Goal: Information Seeking & Learning: Check status

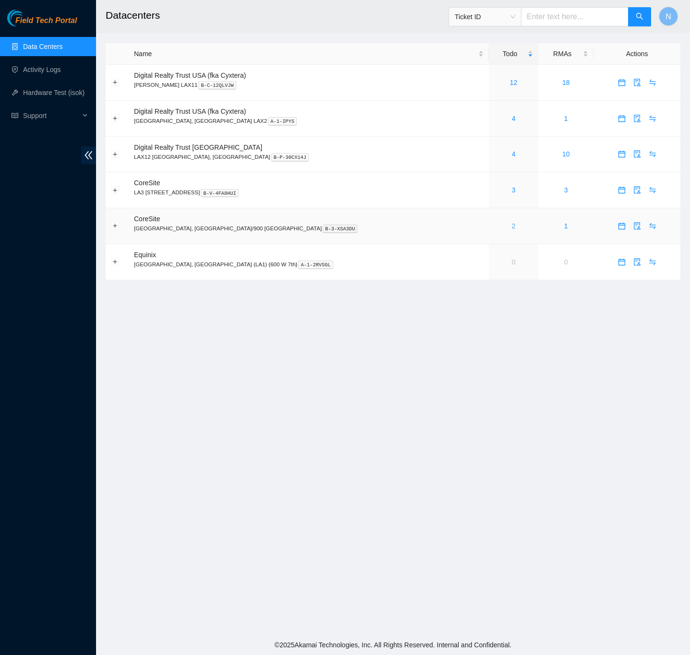
click at [512, 227] on link "2" at bounding box center [514, 226] width 4 height 8
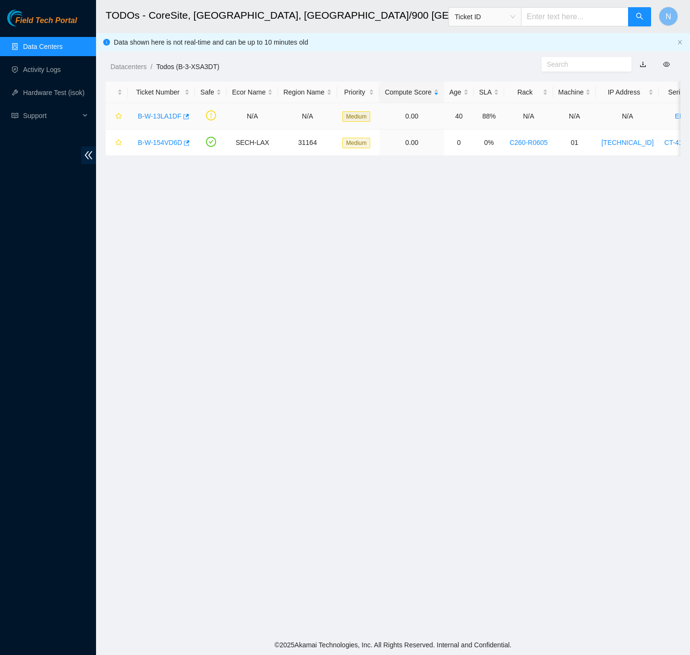
click at [157, 116] on link "B-W-13LA1DF" at bounding box center [160, 116] width 44 height 8
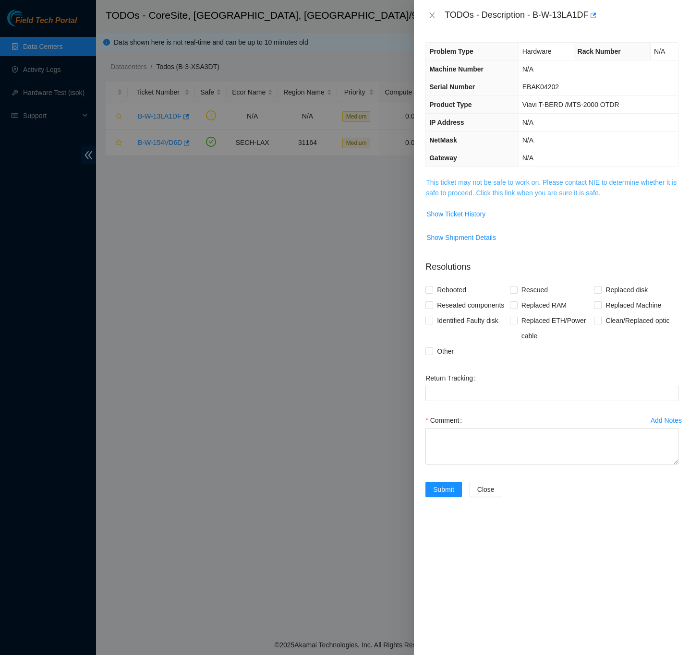
click at [448, 197] on link "This ticket may not be safe to work on. Please contact NIE to determine whether…" at bounding box center [551, 188] width 251 height 18
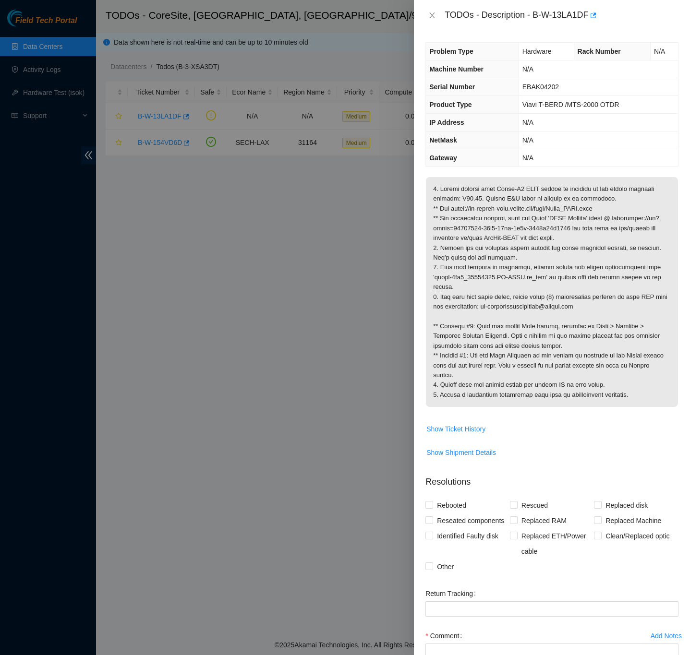
click at [435, 10] on div "TODOs - Description - B-W-13LA1DF" at bounding box center [551, 15] width 253 height 15
click at [431, 13] on icon "close" at bounding box center [432, 16] width 8 height 8
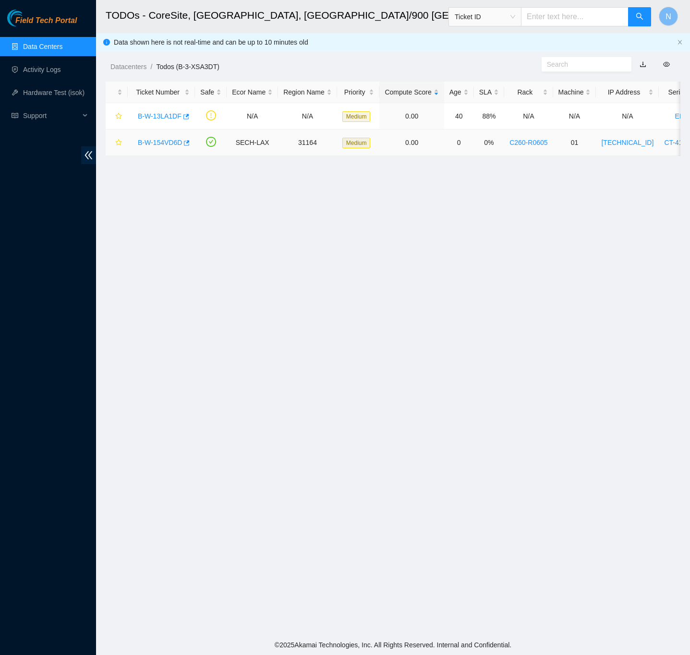
click at [151, 140] on link "B-W-154VD6D" at bounding box center [160, 143] width 44 height 8
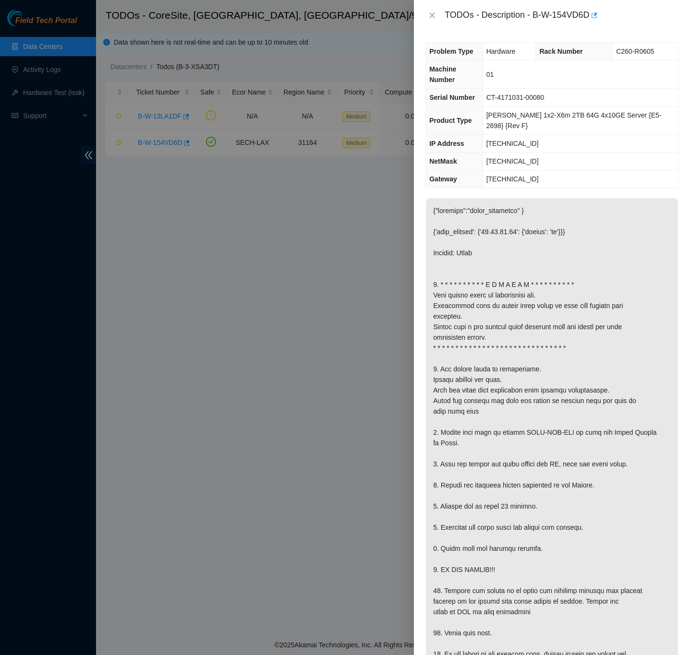
click at [431, 8] on div "TODOs - Description - B-W-154VD6D" at bounding box center [551, 15] width 253 height 15
click at [428, 10] on div "TODOs - Description - B-W-154VD6D" at bounding box center [551, 15] width 253 height 15
click at [431, 12] on icon "close" at bounding box center [432, 16] width 8 height 8
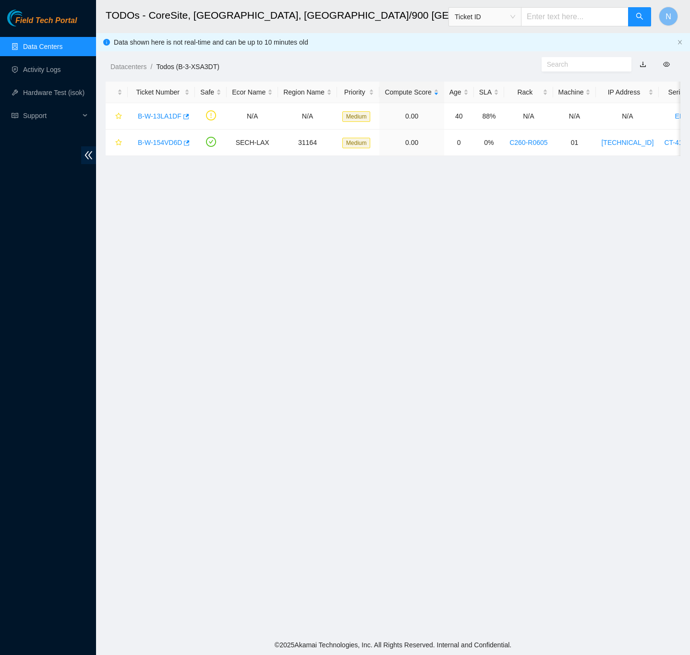
click at [54, 43] on link "Data Centers" at bounding box center [42, 47] width 39 height 8
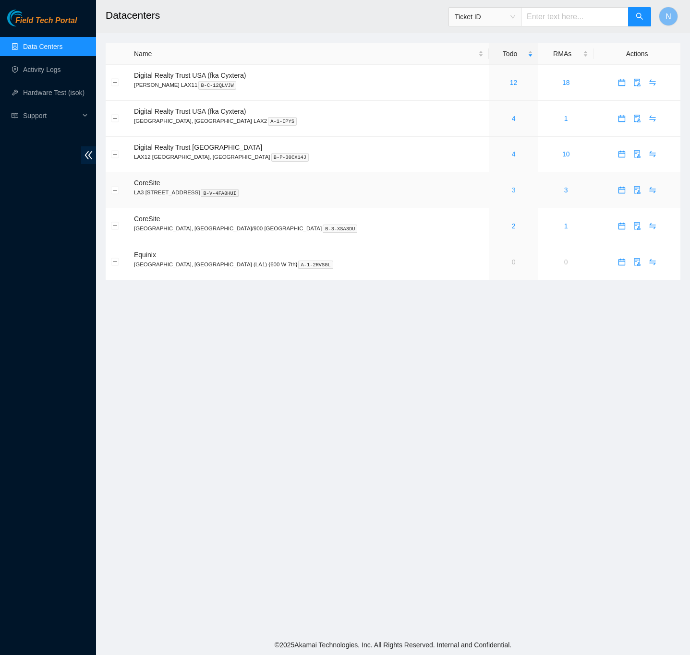
click at [512, 193] on link "3" at bounding box center [514, 190] width 4 height 8
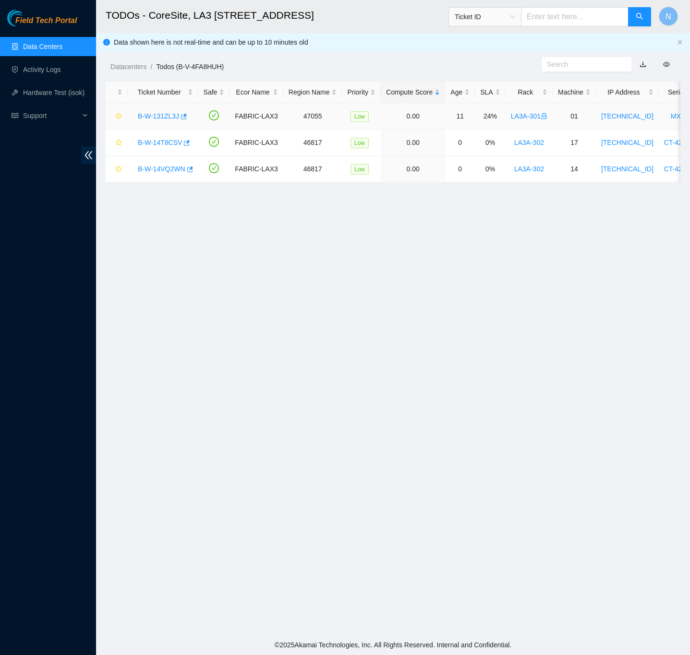
click at [167, 112] on link "B-W-131ZL3J" at bounding box center [158, 116] width 41 height 8
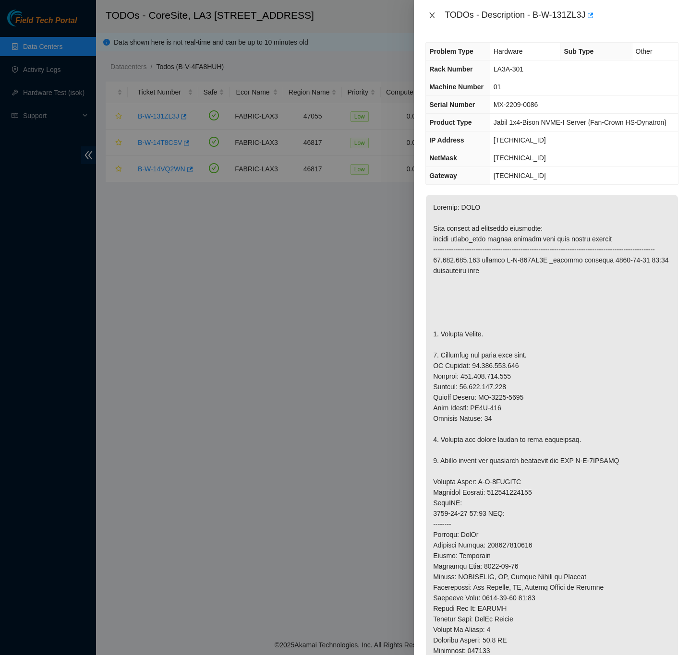
click at [434, 16] on icon "close" at bounding box center [432, 16] width 8 height 8
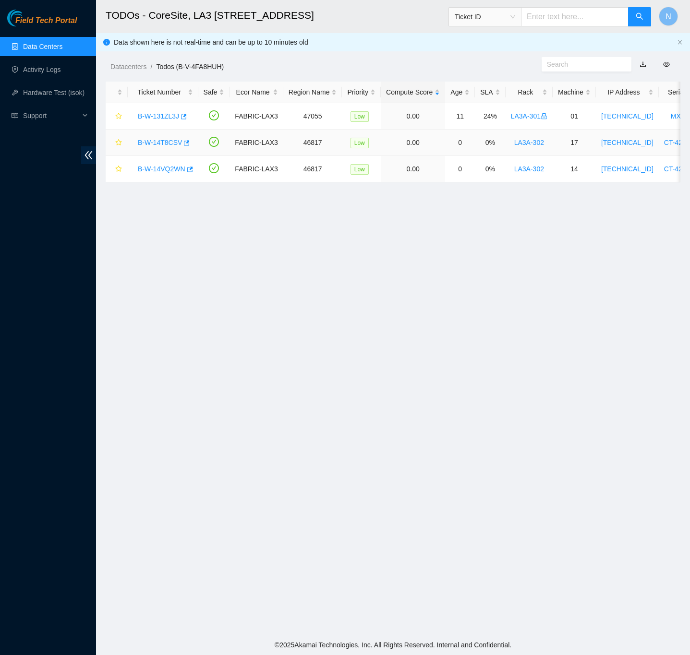
click at [150, 139] on link "B-W-14T8CSV" at bounding box center [160, 143] width 44 height 8
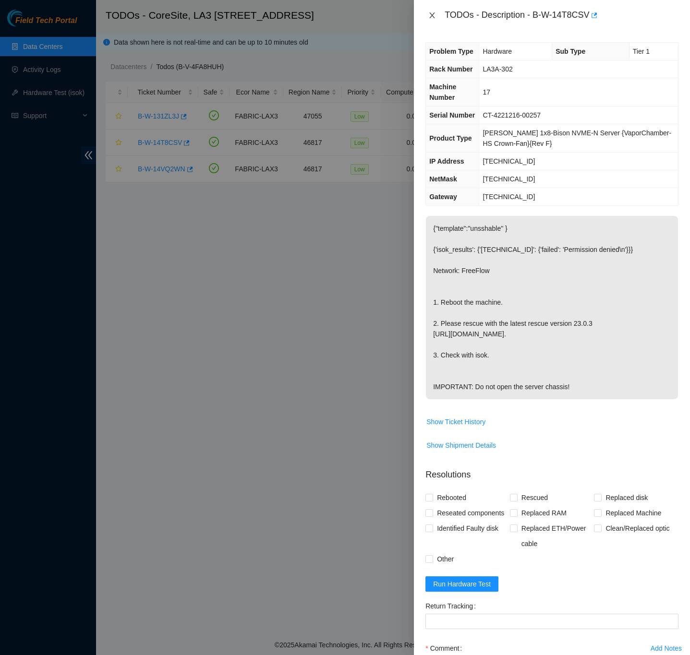
click at [434, 13] on icon "close" at bounding box center [432, 15] width 5 height 6
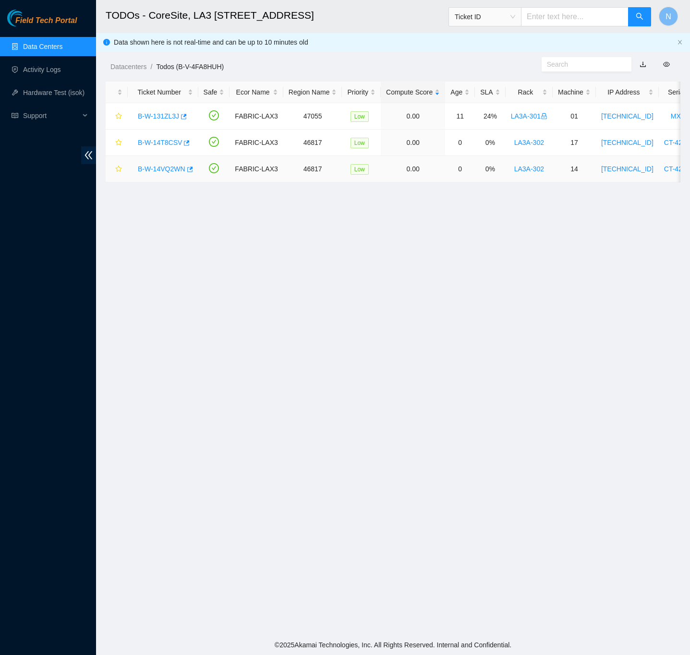
click at [169, 171] on link "B-W-14VQ2WN" at bounding box center [162, 169] width 48 height 8
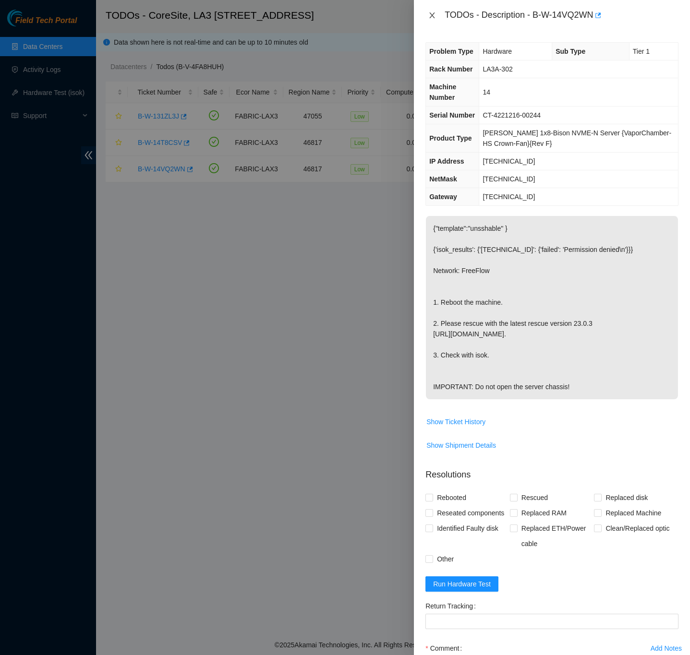
click at [428, 13] on icon "close" at bounding box center [432, 16] width 8 height 8
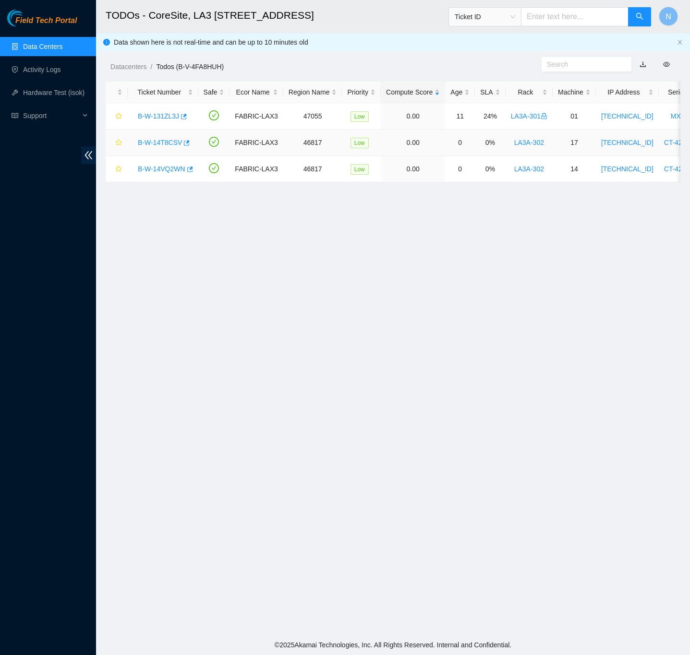
click at [170, 144] on link "B-W-14T8CSV" at bounding box center [160, 143] width 44 height 8
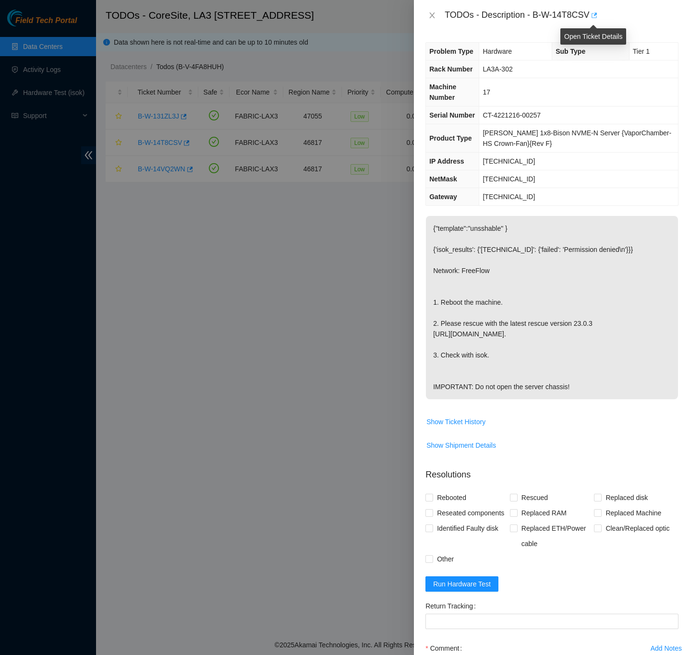
click at [594, 16] on icon "button" at bounding box center [593, 15] width 7 height 7
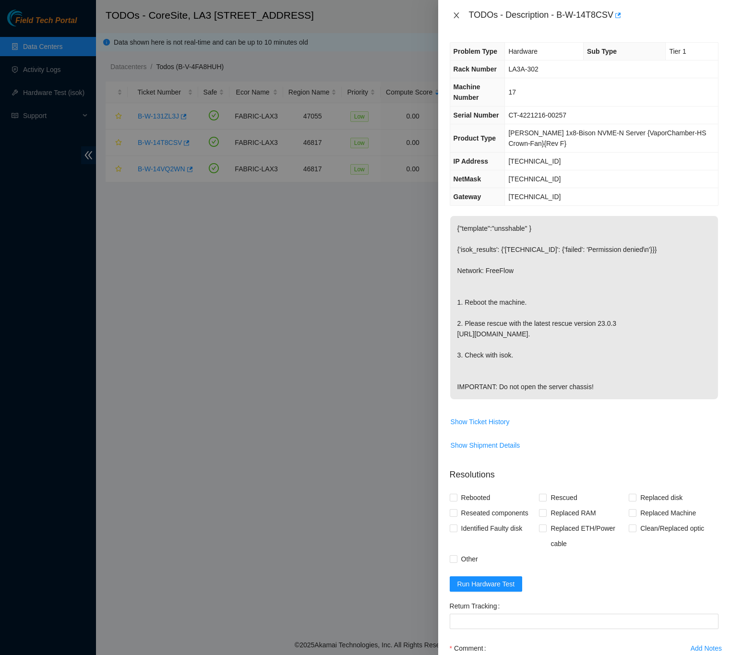
click at [456, 12] on icon "close" at bounding box center [457, 16] width 8 height 8
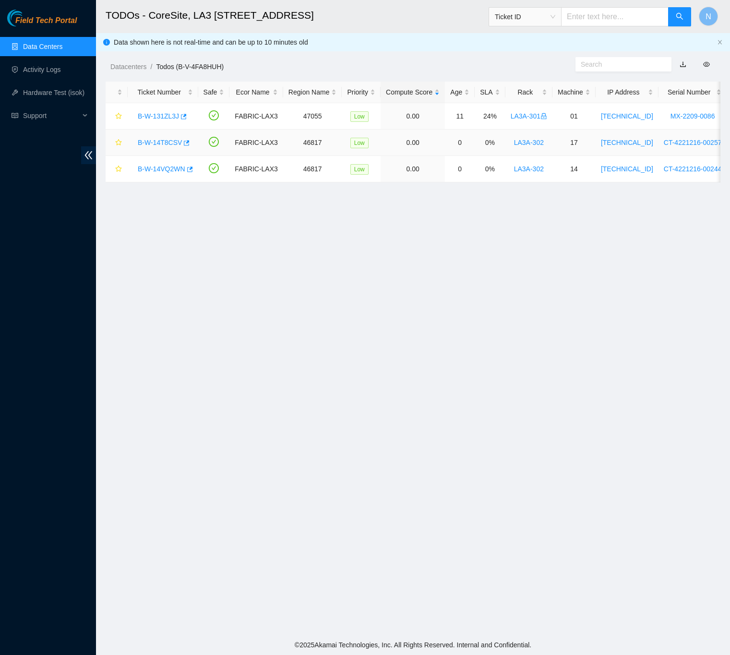
click at [168, 144] on link "B-W-14T8CSV" at bounding box center [160, 143] width 44 height 8
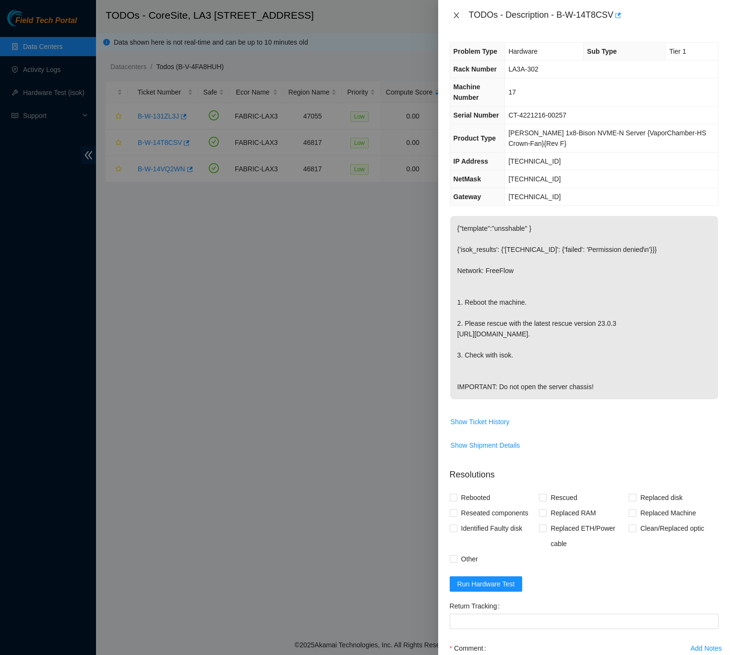
click at [455, 14] on icon "close" at bounding box center [457, 16] width 8 height 8
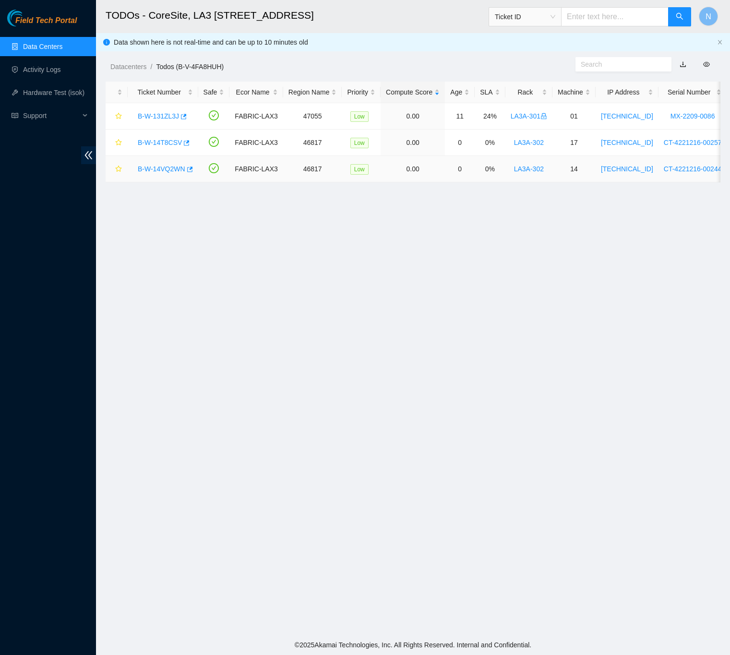
click at [140, 170] on link "B-W-14VQ2WN" at bounding box center [162, 169] width 48 height 8
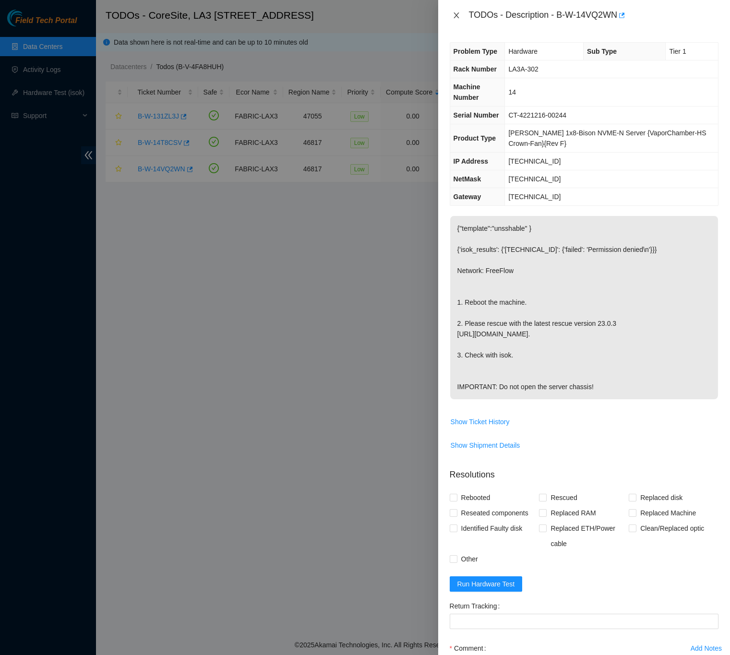
click at [454, 14] on icon "close" at bounding box center [457, 16] width 8 height 8
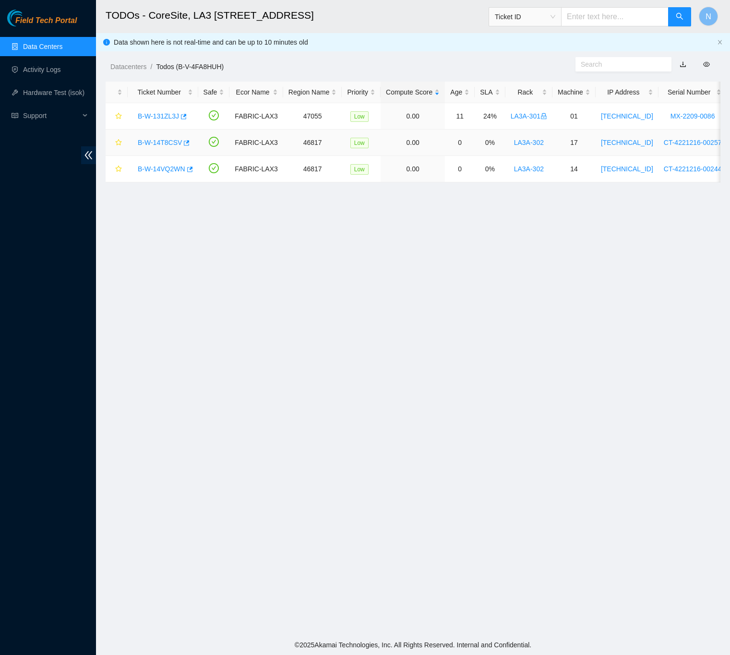
click at [159, 140] on link "B-W-14T8CSV" at bounding box center [160, 143] width 44 height 8
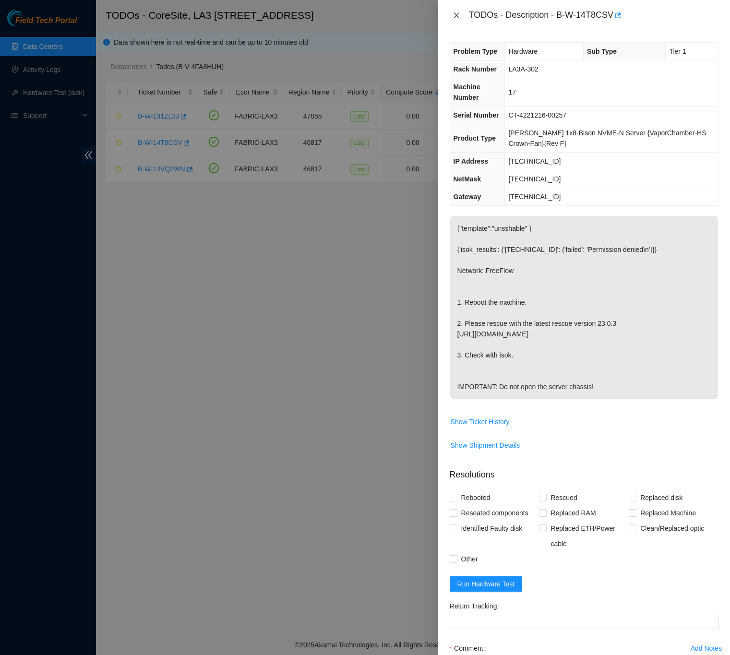
click at [453, 12] on icon "close" at bounding box center [457, 16] width 8 height 8
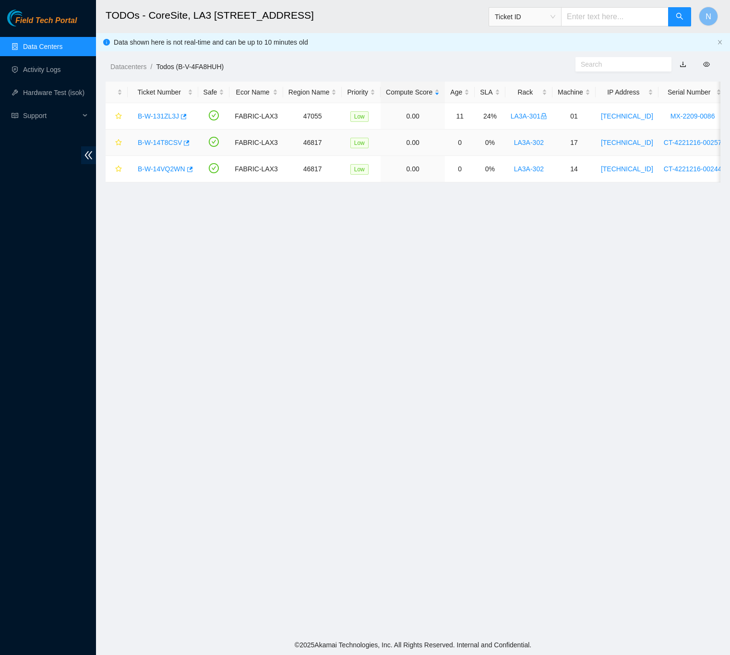
click at [160, 143] on link "B-W-14T8CSV" at bounding box center [160, 143] width 44 height 8
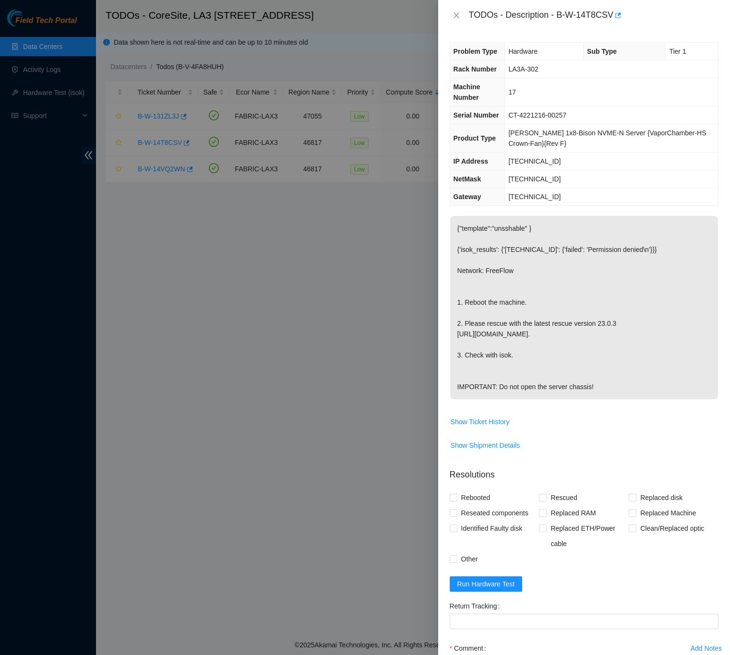
click at [353, 271] on div at bounding box center [365, 327] width 730 height 655
click at [458, 13] on icon "close" at bounding box center [457, 16] width 8 height 8
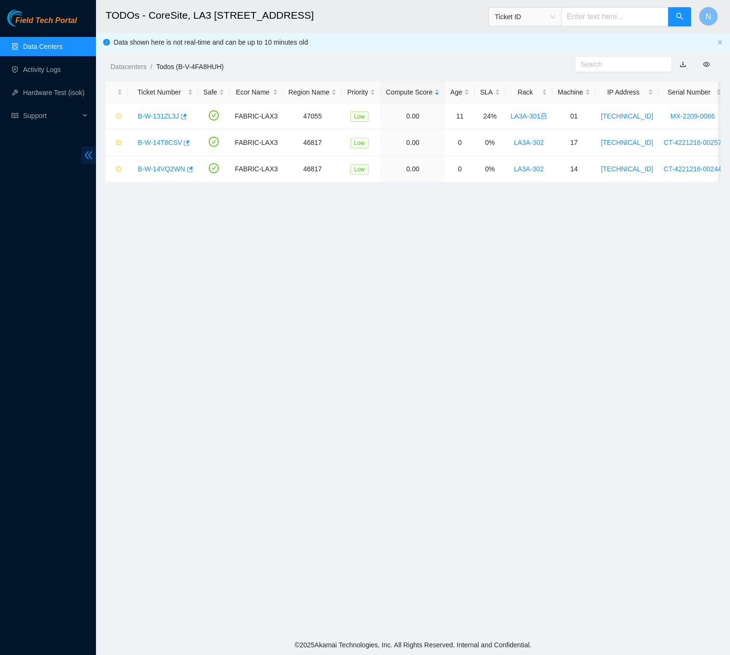
click at [84, 154] on icon "double-left" at bounding box center [89, 155] width 10 height 10
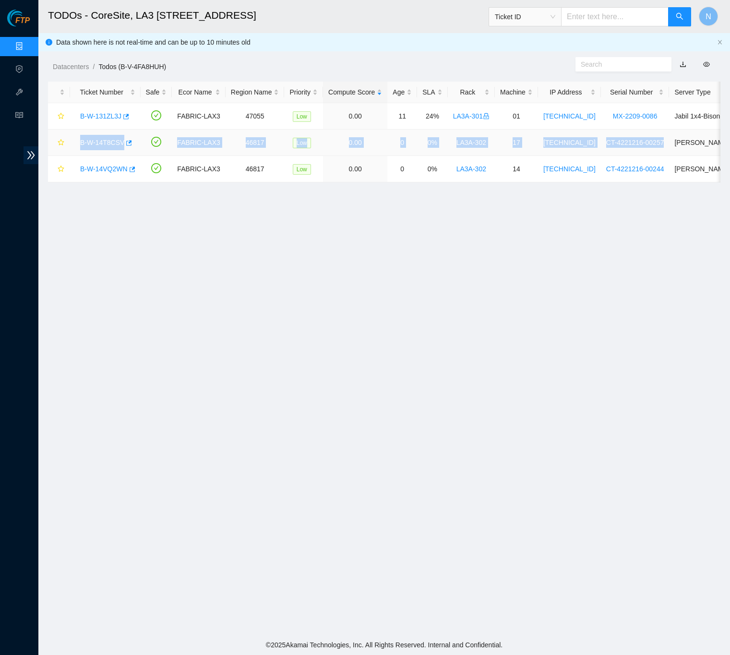
drag, startPoint x: 657, startPoint y: 138, endPoint x: 79, endPoint y: 143, distance: 577.9
click at [79, 143] on tr "B-W-14T8CSV FABRIC-LAX3 46817 Low 0.00 0 0% LA3A-302 17 [TECHNICAL_ID] CT-42212…" at bounding box center [492, 143] width 889 height 26
copy tr "B-W-14T8CSV FABRIC-LAX3 46817 Low 0.00 0 0% LA3A-302 17 [TECHNICAL_ID] CT-42212…"
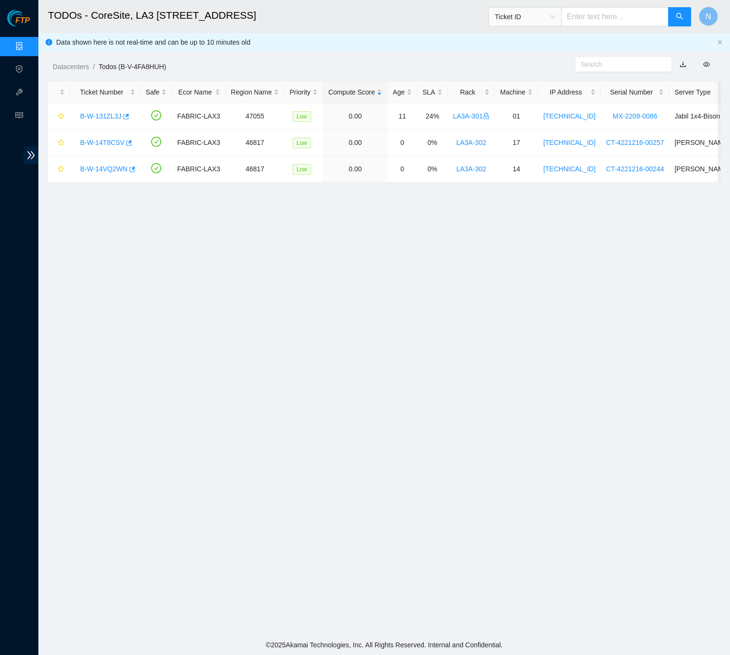
click at [203, 235] on main "TODOs - CoreSite, LA3 200 Bauchet St Ticket ID N Data shown here is not real-ti…" at bounding box center [384, 317] width 692 height 635
drag, startPoint x: 657, startPoint y: 169, endPoint x: 81, endPoint y: 177, distance: 576.5
click at [81, 177] on tr "B-W-14VQ2WN FABRIC-LAX3 46817 Low 0.00 0 0% LA3A-302 14 [TECHNICAL_ID] CT-42212…" at bounding box center [492, 169] width 889 height 26
copy tr "B-W-14VQ2WN FABRIC-LAX3 46817 Low 0.00 0 0% LA3A-302 14 [TECHNICAL_ID] CT-42212…"
click at [370, 237] on main "TODOs - CoreSite, LA3 200 Bauchet St Ticket ID N Data shown here is not real-ti…" at bounding box center [384, 317] width 692 height 635
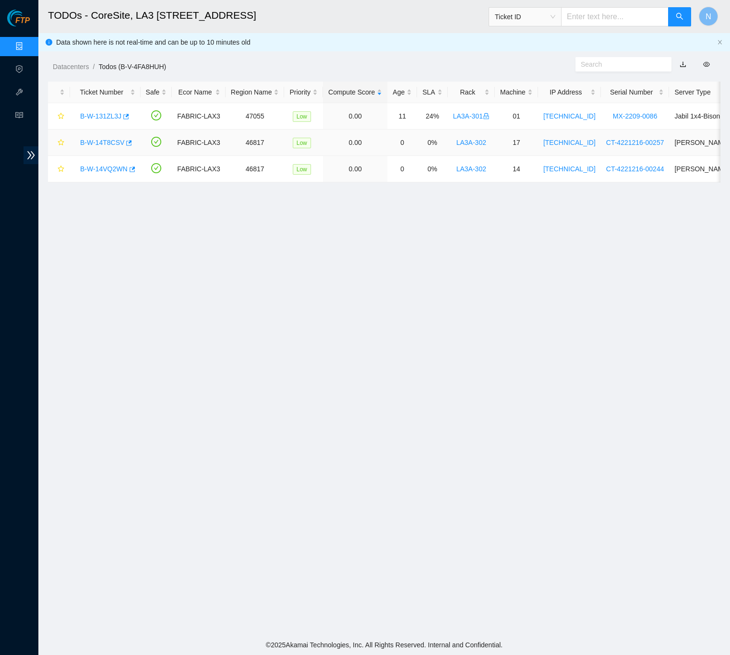
click at [109, 144] on link "B-W-14T8CSV" at bounding box center [102, 143] width 44 height 8
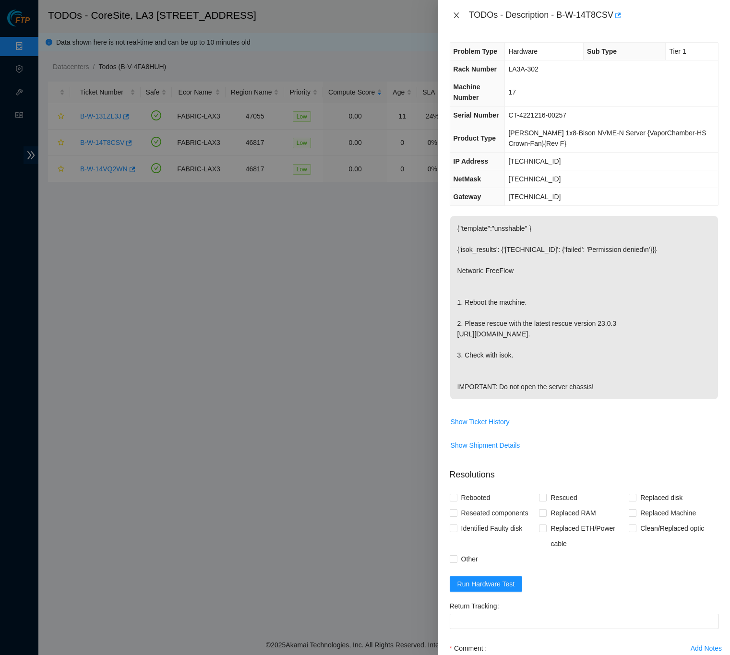
click at [458, 14] on icon "close" at bounding box center [457, 16] width 8 height 8
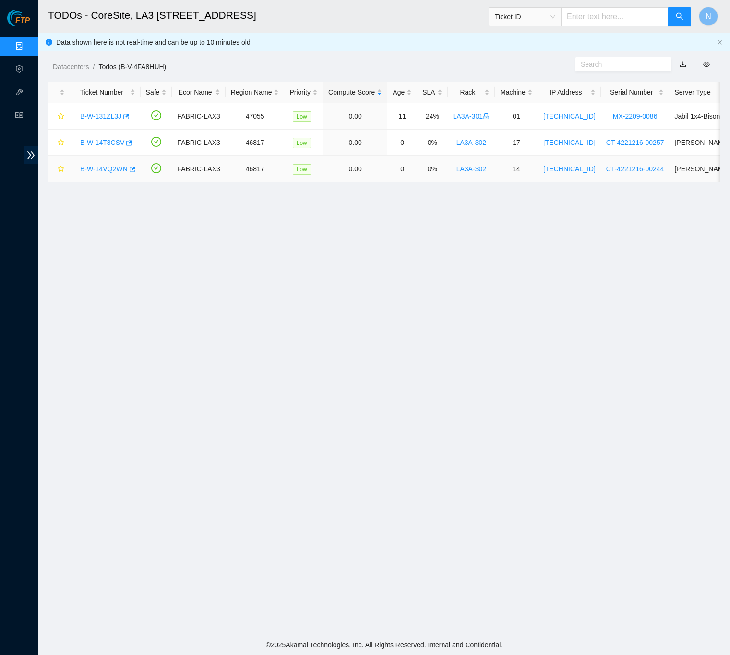
click at [117, 168] on link "B-W-14VQ2WN" at bounding box center [104, 169] width 48 height 8
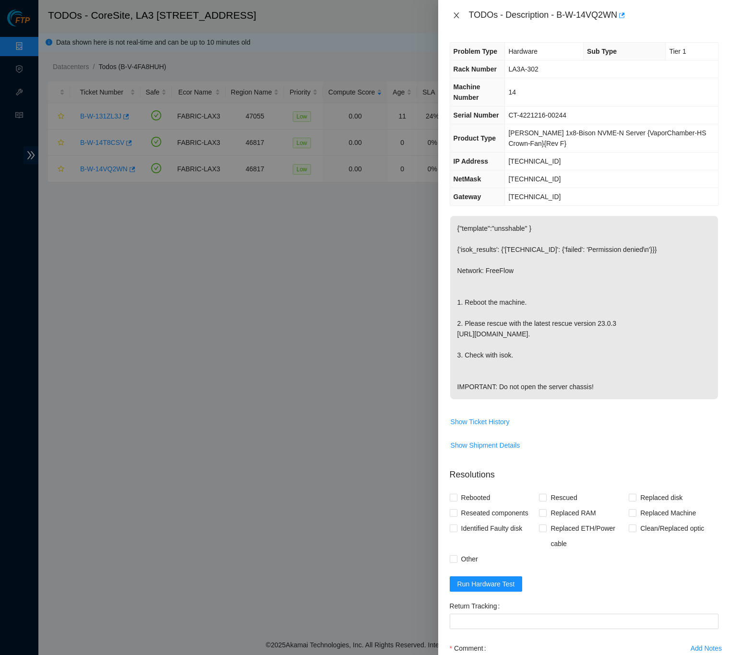
click at [453, 13] on icon "close" at bounding box center [457, 16] width 8 height 8
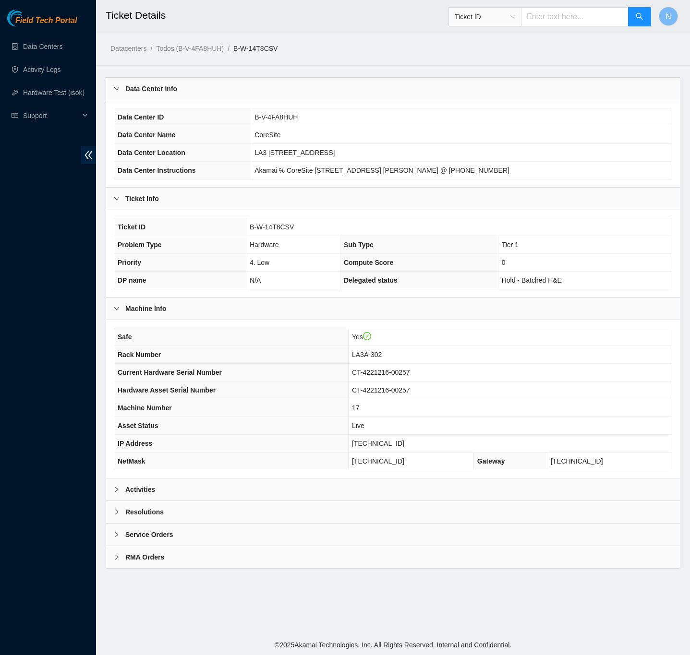
click at [138, 489] on div "Activities" at bounding box center [393, 490] width 574 height 22
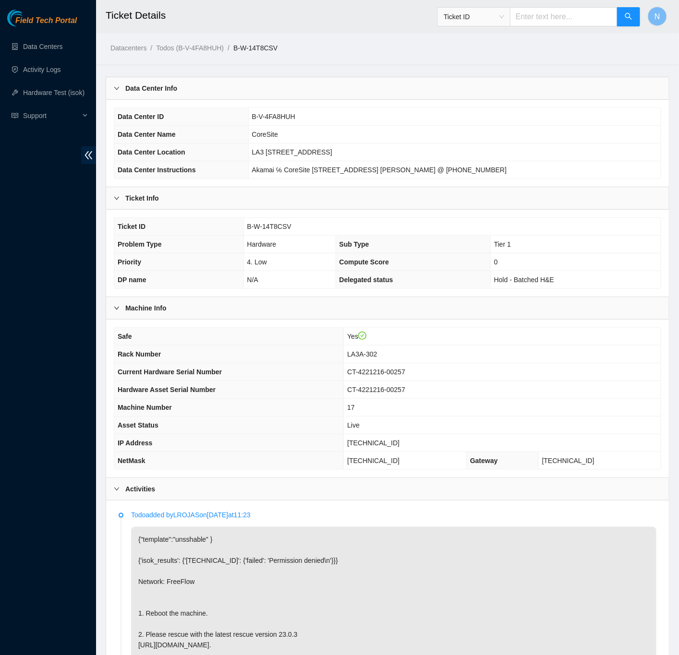
scroll to position [389, 0]
